Goal: Information Seeking & Learning: Learn about a topic

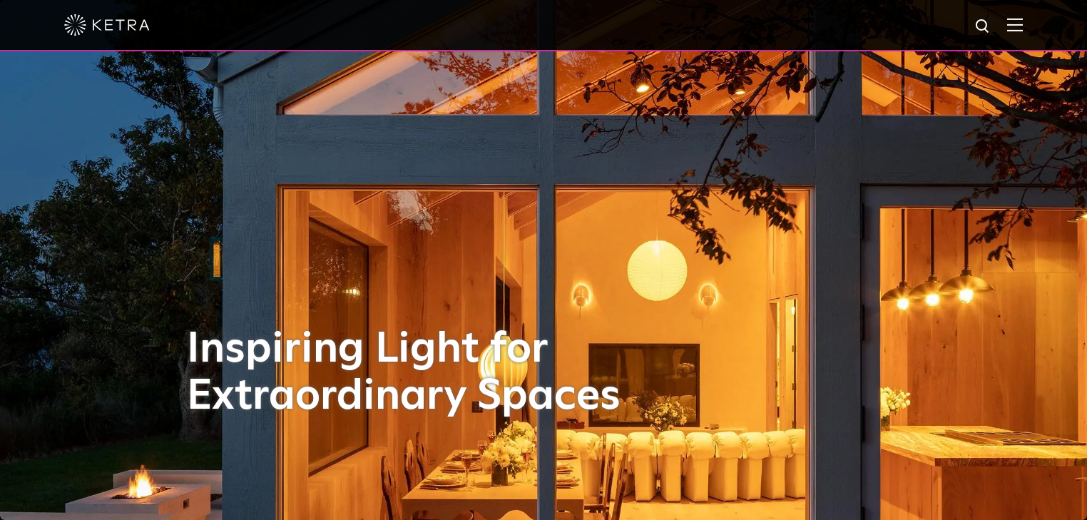
click at [1037, 36] on div at bounding box center [543, 25] width 1087 height 51
click at [1034, 31] on div at bounding box center [543, 25] width 1087 height 51
click at [1032, 30] on div at bounding box center [543, 25] width 1087 height 51
click at [1022, 27] on img at bounding box center [1015, 25] width 16 height 14
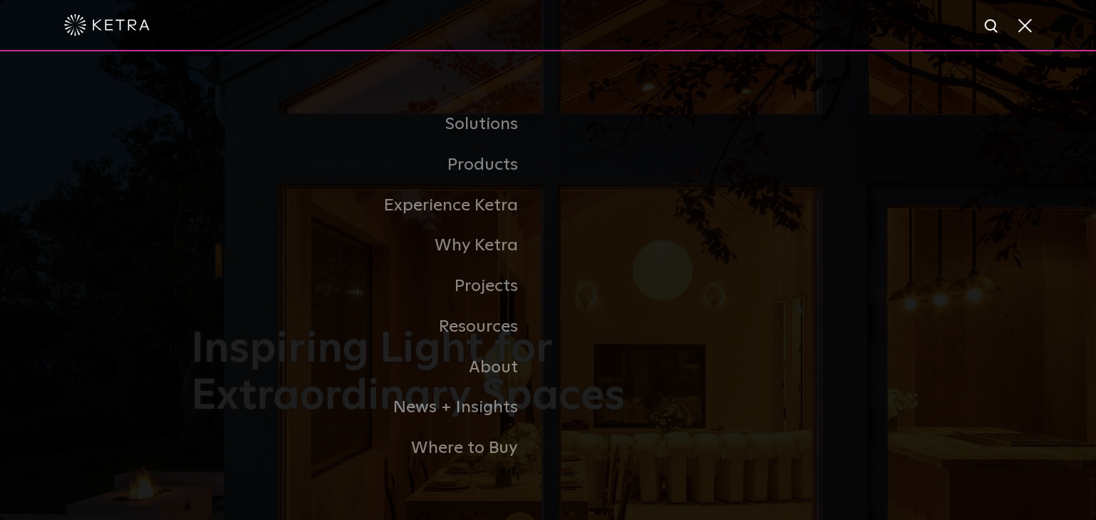
click at [0, 0] on link "Residential Products" at bounding box center [0, 0] width 0 height 0
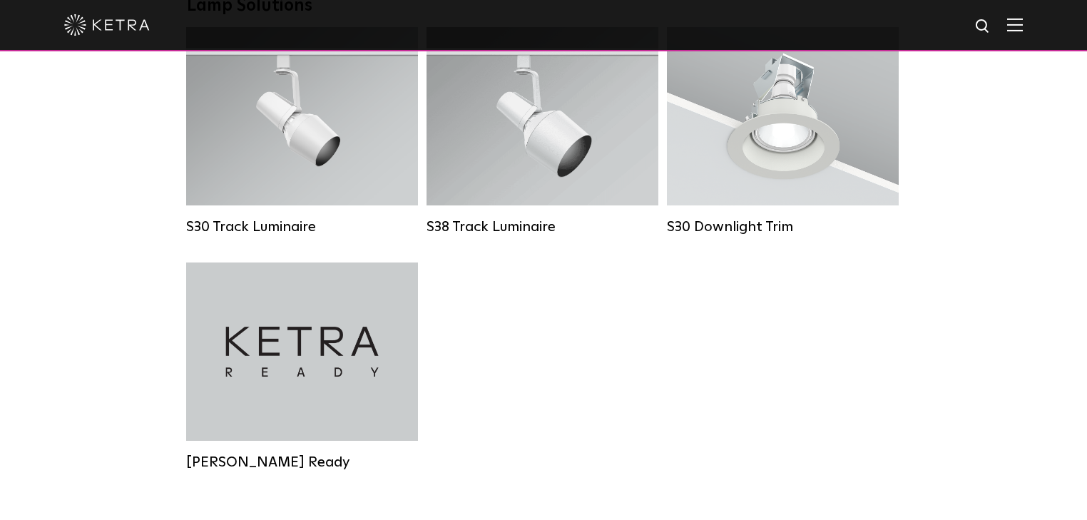
scroll to position [1198, 0]
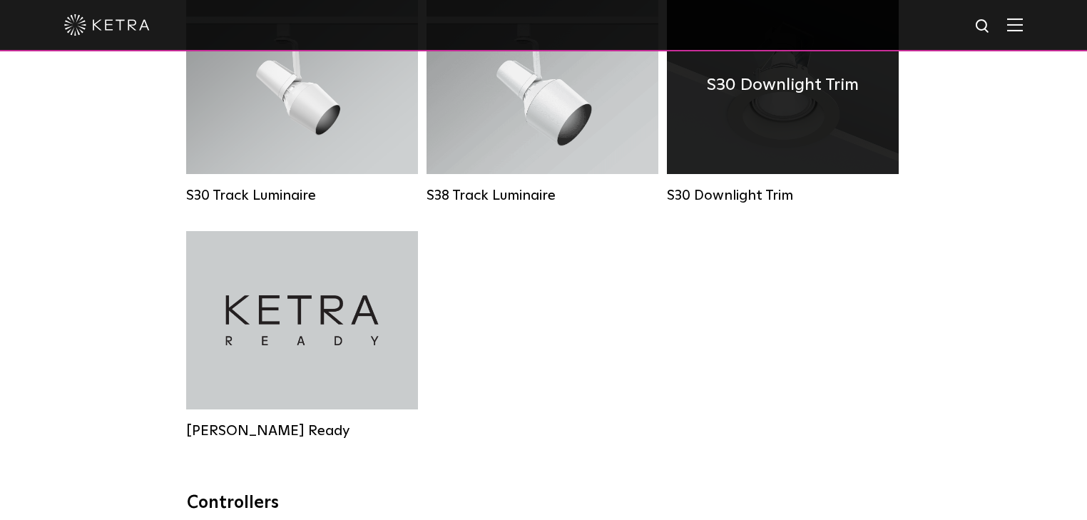
click at [793, 143] on div "S30 Downlight Trim" at bounding box center [783, 85] width 232 height 178
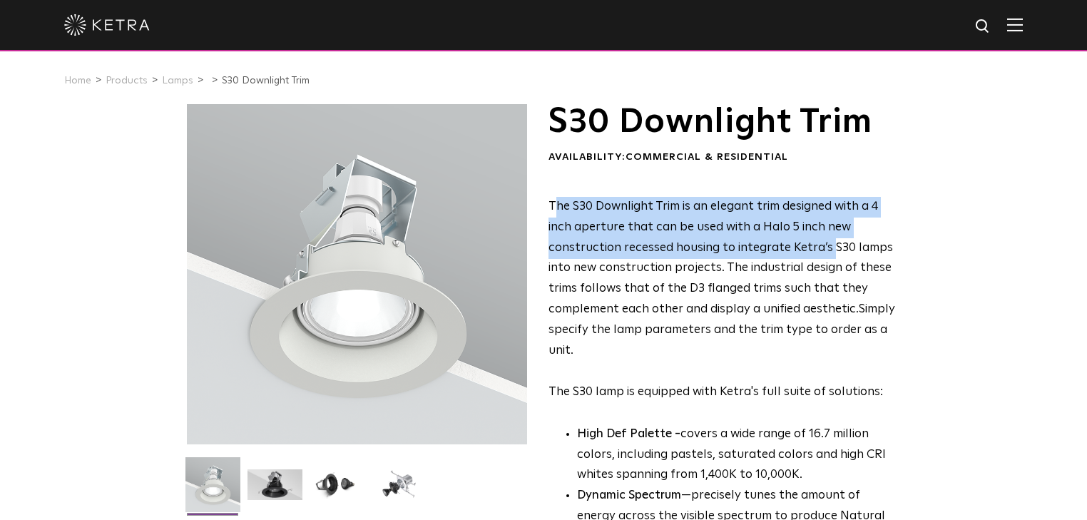
drag, startPoint x: 554, startPoint y: 205, endPoint x: 825, endPoint y: 245, distance: 274.1
click at [825, 245] on span "The S30 Downlight Trim is an elegant trim designed with a 4 inch aperture that …" at bounding box center [721, 257] width 345 height 115
click at [599, 254] on span "The S30 Downlight Trim is an elegant trim designed with a 4 inch aperture that …" at bounding box center [721, 257] width 345 height 115
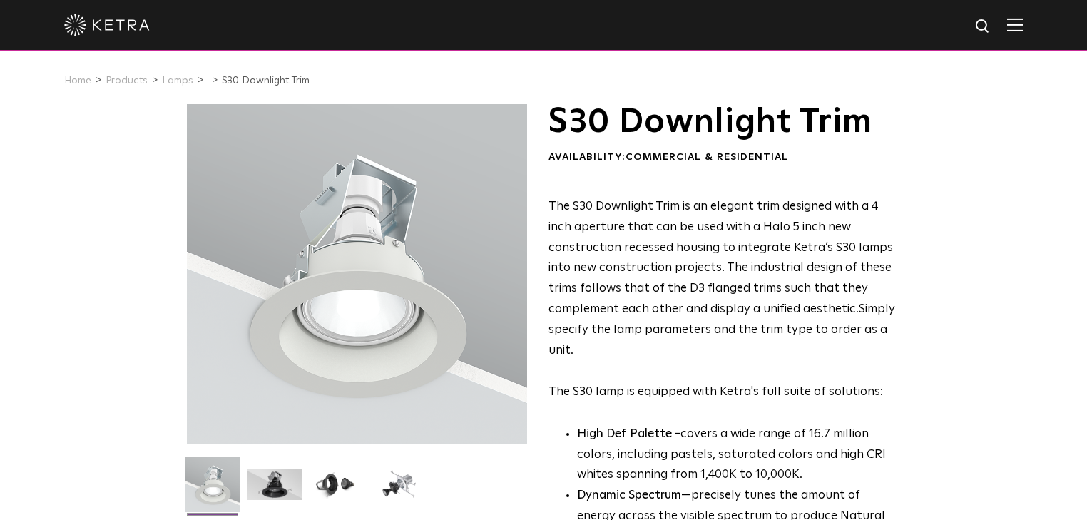
click at [543, 204] on div "S30 Downlight Trim Availability: Commercial & Residential The S30 Downlight Tri…" at bounding box center [543, 455] width 713 height 703
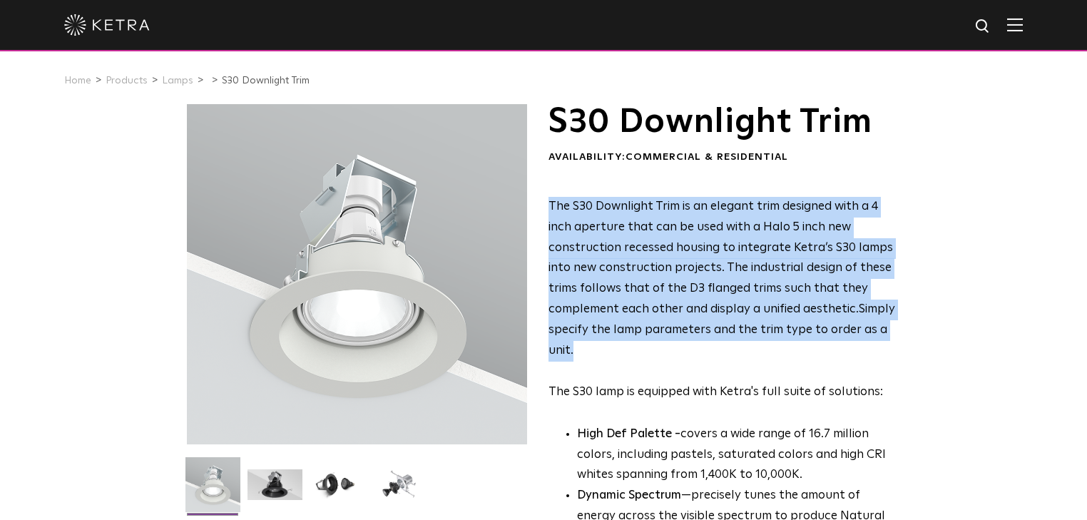
drag, startPoint x: 545, startPoint y: 204, endPoint x: 665, endPoint y: 356, distance: 193.5
click at [665, 356] on div "S30 Downlight Trim Availability: Commercial & Residential The S30 Downlight Tri…" at bounding box center [543, 455] width 713 height 703
copy p "The S30 Downlight Trim is an elegant trim designed with a 4 inch aperture that …"
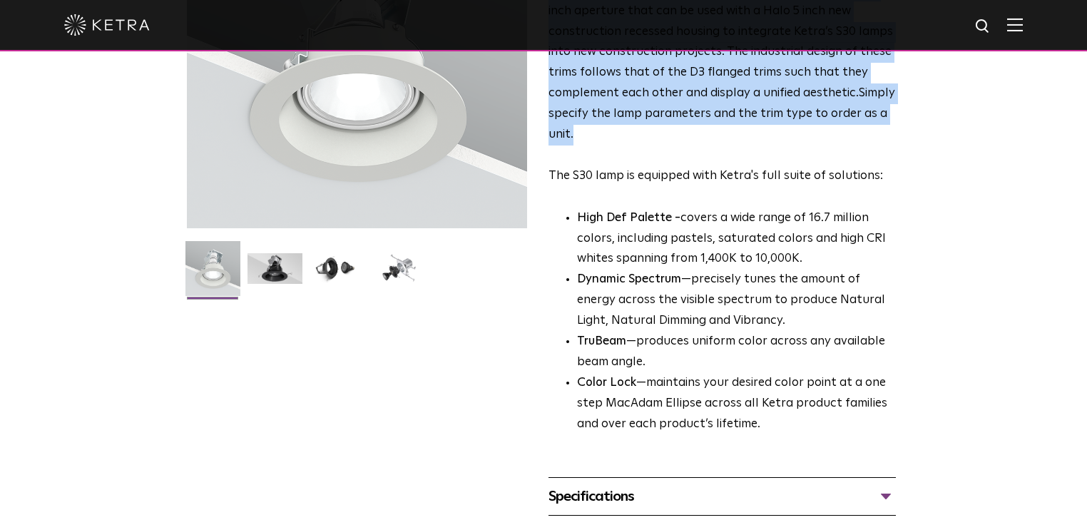
scroll to position [228, 0]
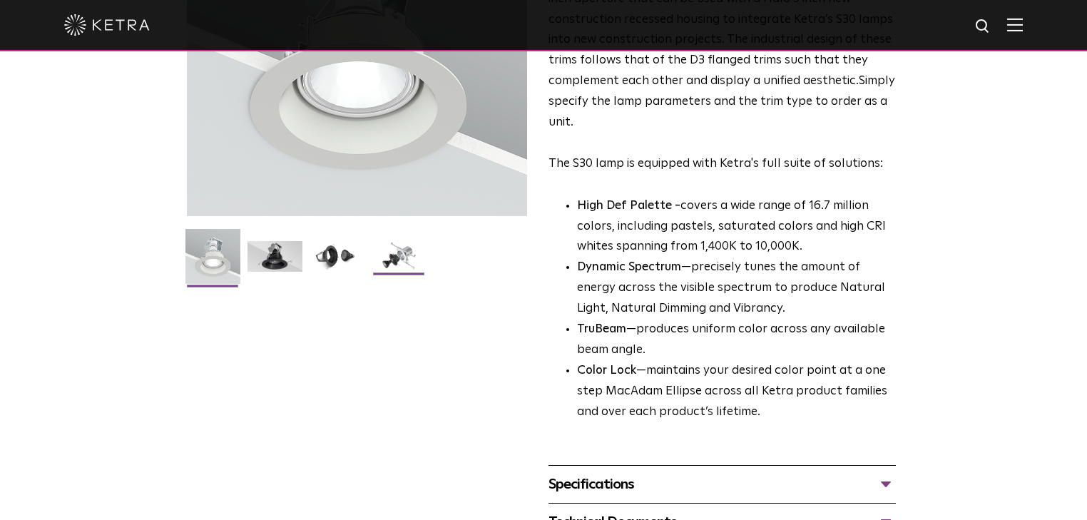
click at [370, 270] on li at bounding box center [399, 261] width 58 height 41
click at [397, 266] on img at bounding box center [399, 261] width 55 height 41
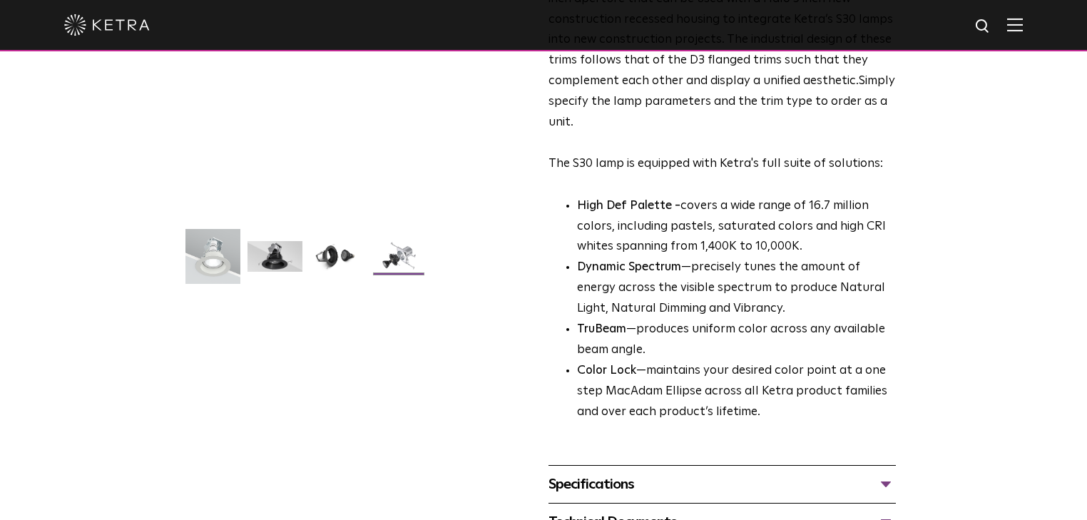
scroll to position [57, 0]
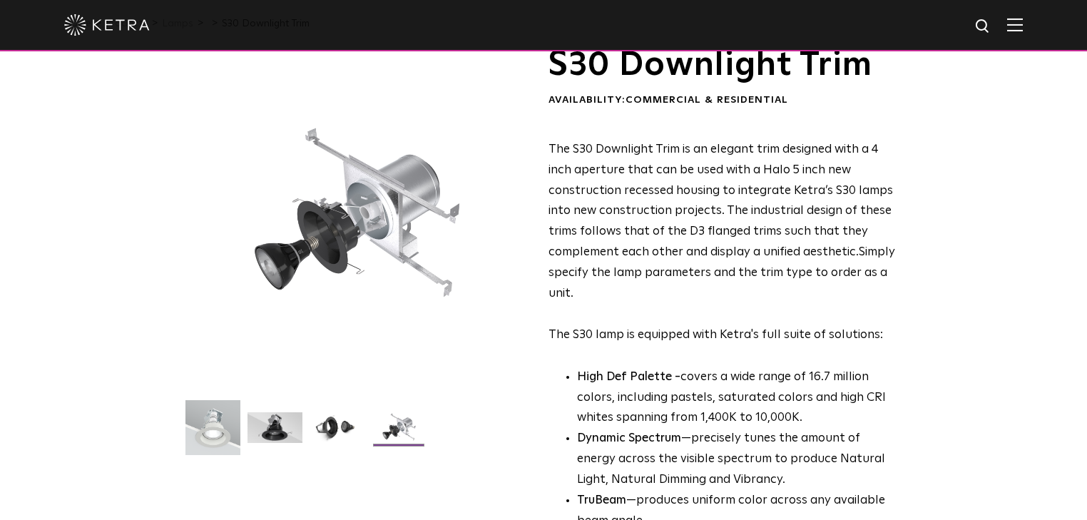
drag, startPoint x: 326, startPoint y: 1, endPoint x: 155, endPoint y: 61, distance: 181.4
click at [155, 108] on div "S30 Downlight Trim Availability: Commercial & Residential The S30 Downlight Tri…" at bounding box center [543, 398] width 1087 height 703
